Goal: Information Seeking & Learning: Learn about a topic

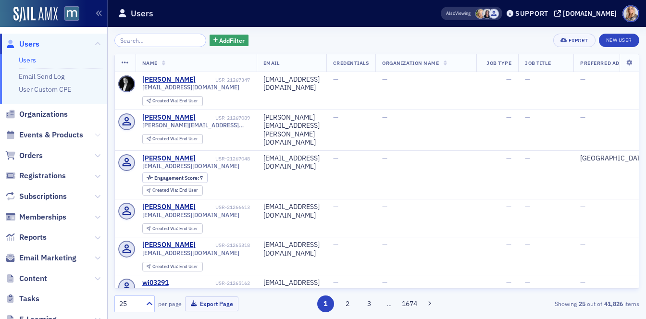
click at [98, 135] on icon at bounding box center [98, 135] width 6 height 6
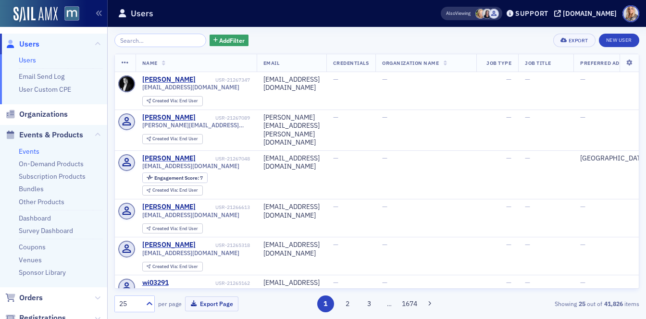
click at [33, 150] on link "Events" at bounding box center [29, 151] width 21 height 9
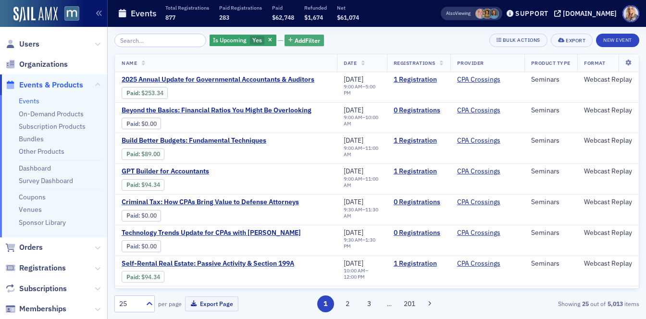
click at [294, 38] on span "Add Filter" at bounding box center [306, 40] width 25 height 9
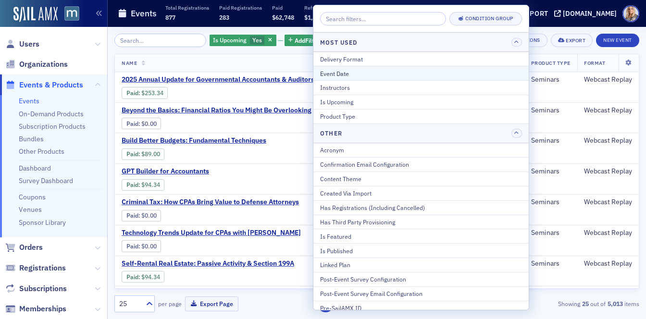
click at [344, 73] on div "Event Date" at bounding box center [421, 73] width 202 height 9
select select "7"
select select "2025"
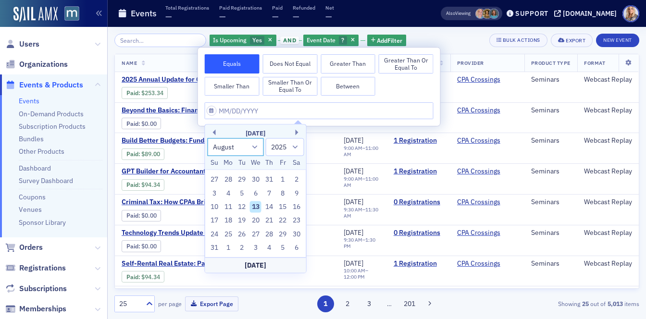
click at [254, 150] on select "January February March April May June July August September October November De…" at bounding box center [235, 147] width 57 height 18
select select "8"
click at [207, 138] on select "January February March April May June July August September October November De…" at bounding box center [235, 147] width 57 height 18
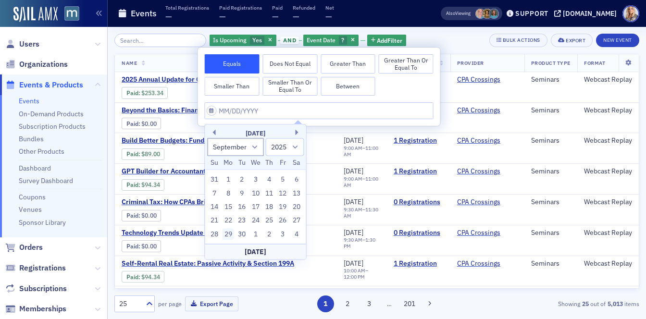
click at [227, 234] on div "29" at bounding box center [228, 234] width 12 height 12
type input "[DATE]"
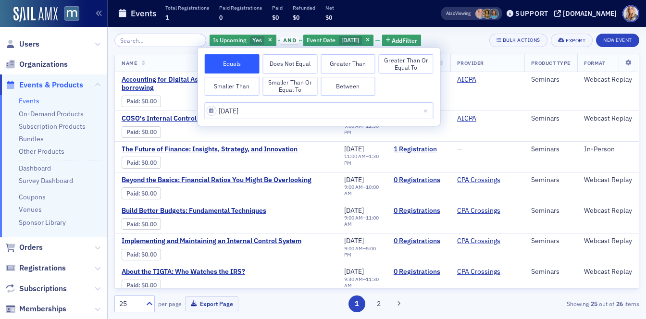
click at [464, 37] on div "Is Upcoming Yes and Event Date [DATE] Add Filter Bulk Actions Export New Event" at bounding box center [376, 40] width 525 height 13
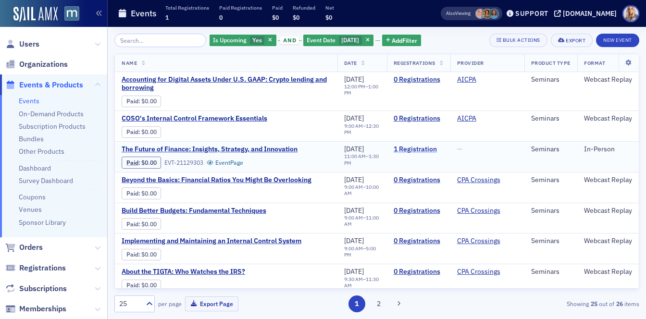
click at [411, 149] on link "1 Registration" at bounding box center [418, 149] width 50 height 9
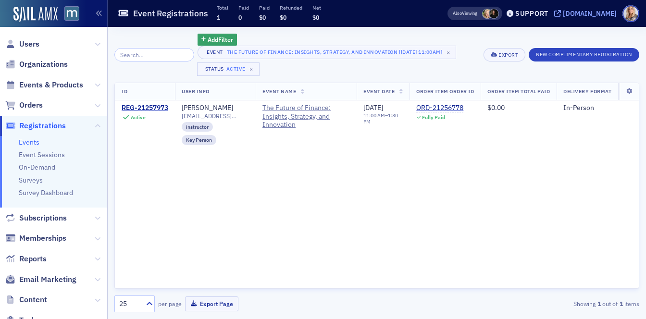
click at [593, 16] on div "[DOMAIN_NAME]" at bounding box center [590, 13] width 54 height 9
click at [97, 86] on icon at bounding box center [98, 85] width 6 height 6
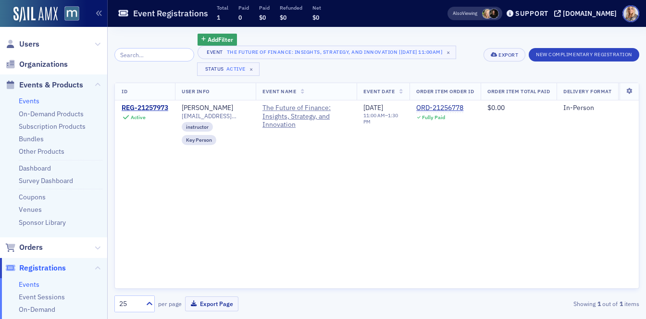
click at [31, 100] on link "Events" at bounding box center [29, 101] width 21 height 9
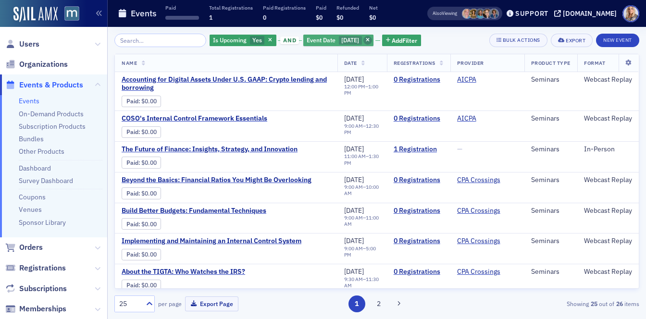
click at [367, 41] on icon "button" at bounding box center [368, 40] width 4 height 5
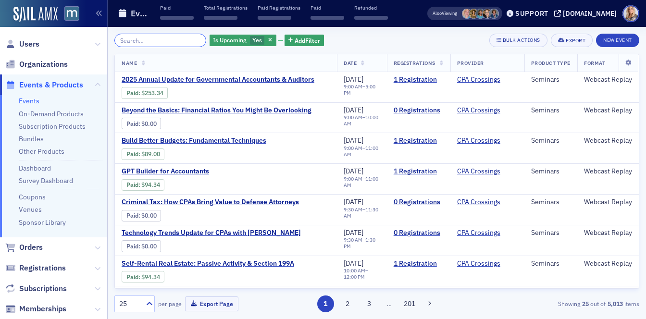
click at [171, 43] on input "search" at bounding box center [160, 40] width 92 height 13
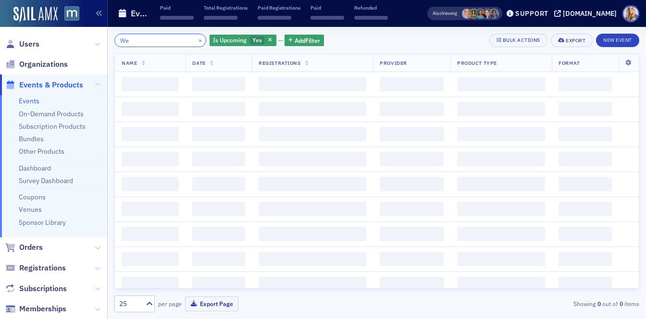
type input "W"
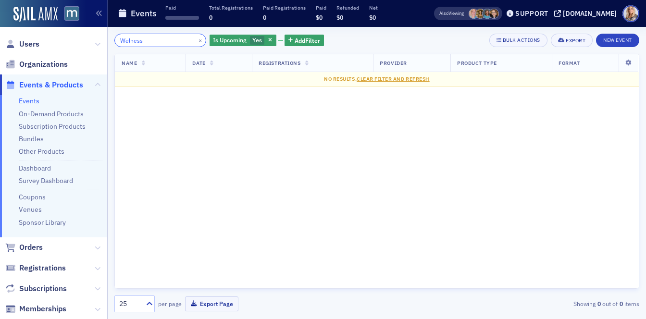
click at [129, 41] on input "Welness" at bounding box center [160, 40] width 92 height 13
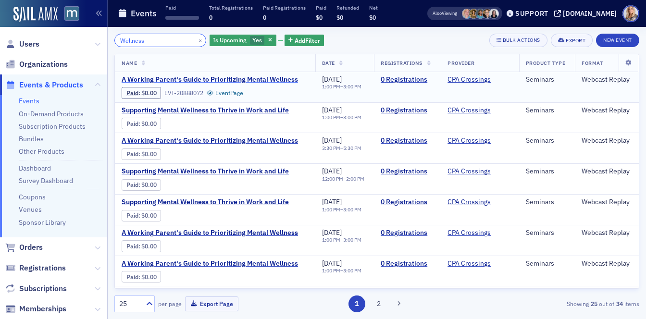
type input "Wellness"
click at [184, 80] on span "A Working Parent's Guide to Prioritizing Mental Wellness" at bounding box center [210, 79] width 176 height 9
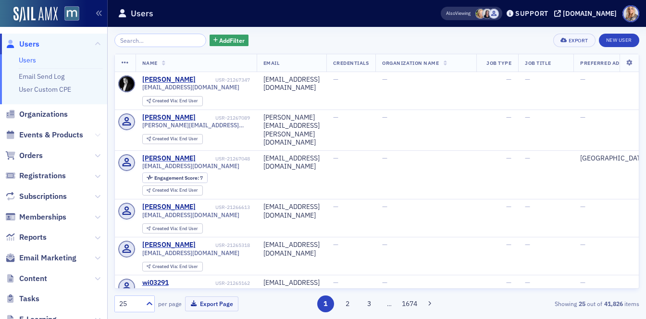
click at [96, 137] on icon at bounding box center [98, 135] width 6 height 6
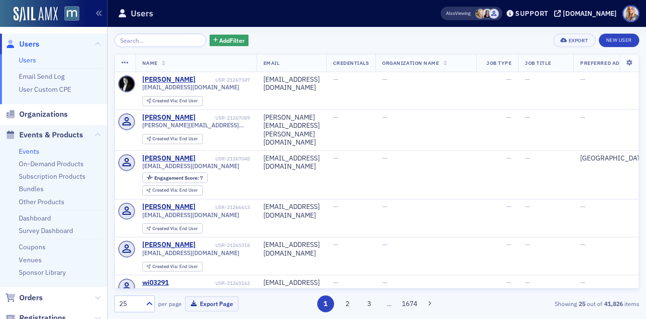
click at [24, 150] on link "Events" at bounding box center [29, 151] width 21 height 9
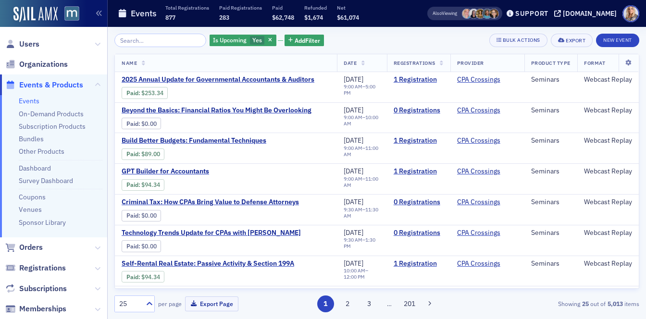
click at [68, 35] on span "Users" at bounding box center [53, 44] width 107 height 21
